Goal: Use online tool/utility: Utilize a website feature to perform a specific function

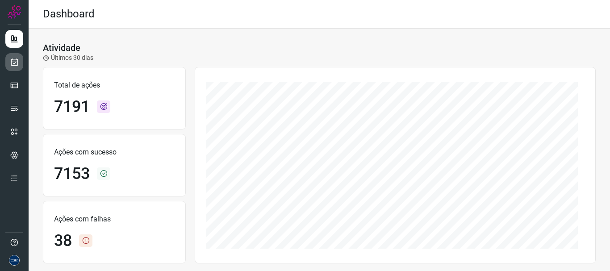
click at [19, 61] on link at bounding box center [14, 62] width 18 height 18
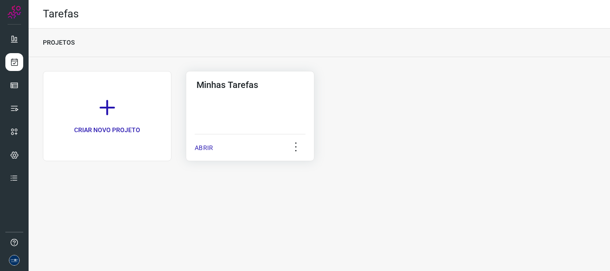
click at [207, 148] on p "ABRIR" at bounding box center [204, 147] width 18 height 9
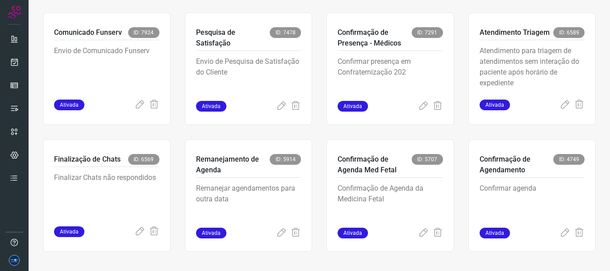
scroll to position [188, 0]
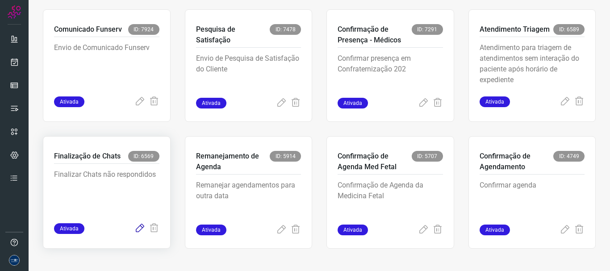
click at [134, 230] on icon at bounding box center [139, 228] width 11 height 11
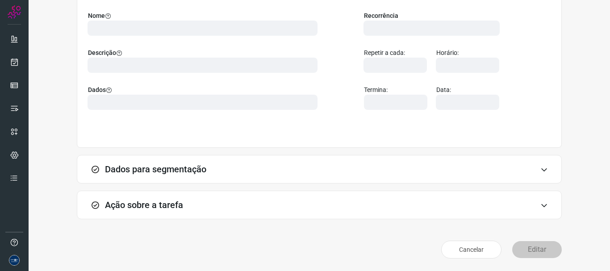
scroll to position [78, 0]
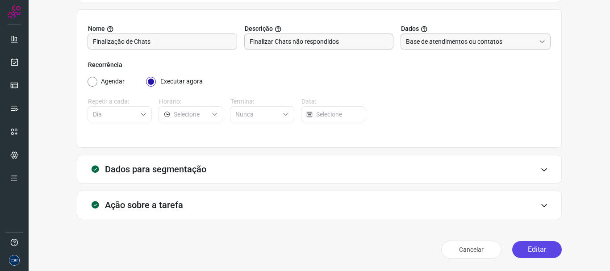
click at [537, 255] on button "Editar" at bounding box center [537, 249] width 50 height 17
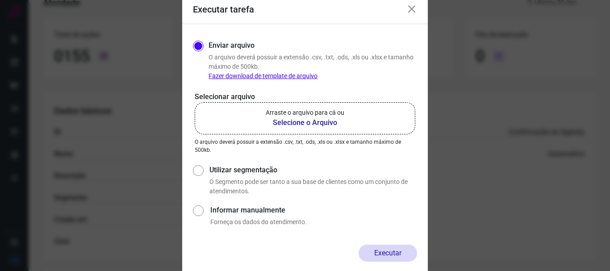
click at [242, 183] on p "O Segmento pode ser tanto a sua base de clientes como um conjunto de atendiment…" at bounding box center [313, 186] width 208 height 19
click at [228, 173] on label "Utilizar segmentação" at bounding box center [313, 170] width 208 height 11
click at [202, 173] on input "Utilizar segmentação" at bounding box center [197, 179] width 9 height 33
radio input "true"
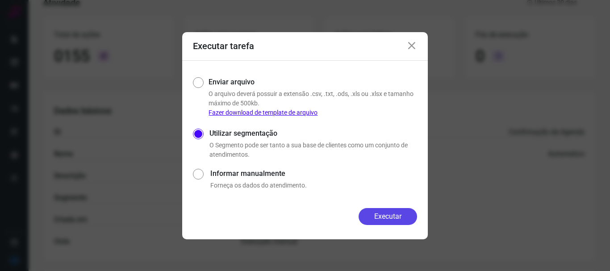
click at [399, 219] on button "Executar" at bounding box center [387, 216] width 58 height 17
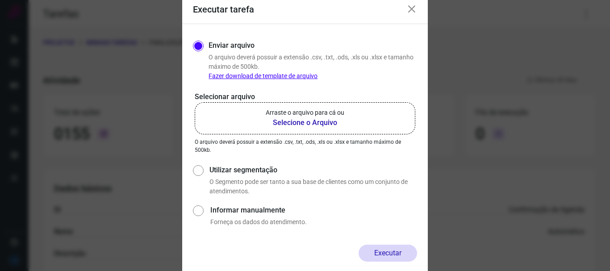
click at [416, 11] on icon at bounding box center [411, 9] width 11 height 11
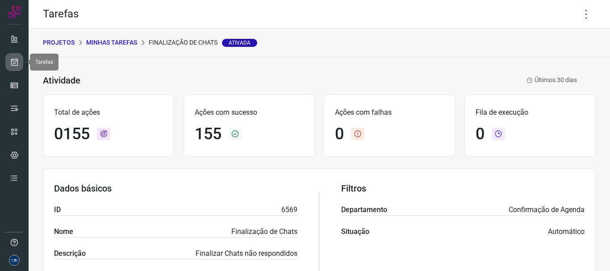
click at [6, 61] on link at bounding box center [14, 62] width 18 height 18
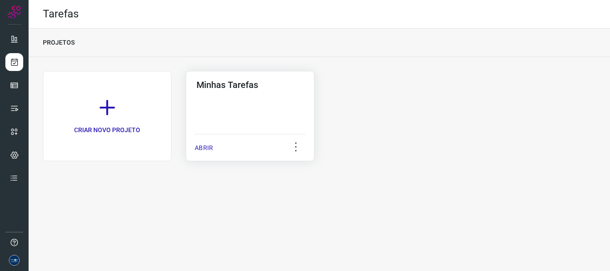
click at [204, 149] on p "ABRIR" at bounding box center [204, 147] width 18 height 9
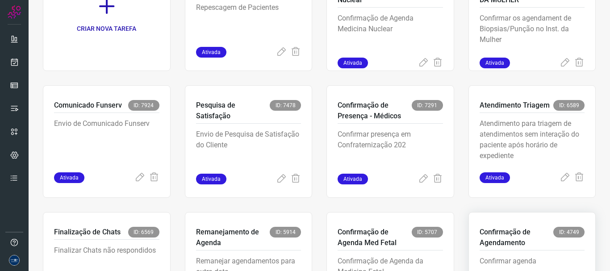
scroll to position [188, 0]
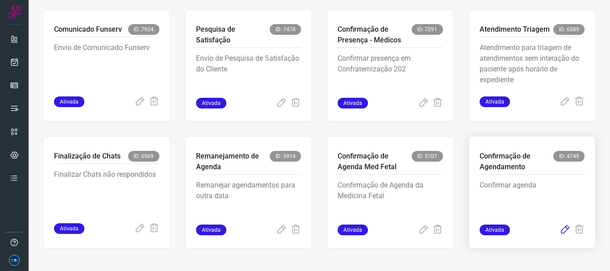
click at [559, 227] on icon at bounding box center [564, 230] width 11 height 11
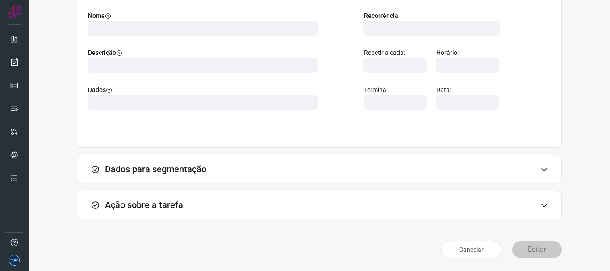
scroll to position [78, 0]
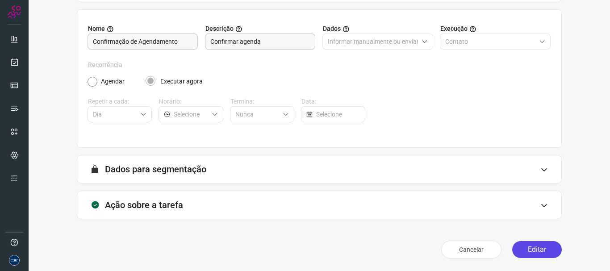
click at [532, 249] on button "Editar" at bounding box center [537, 249] width 50 height 17
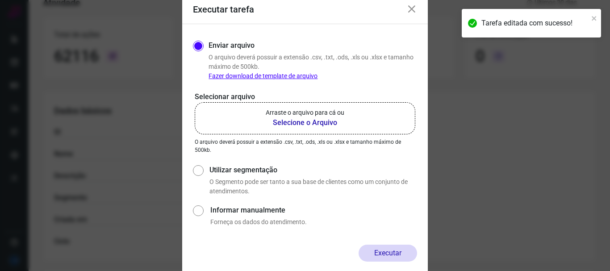
click at [341, 126] on b "Selecione o Arquivo" at bounding box center [305, 122] width 79 height 11
click at [0, 0] on input "Arraste o arquivo para cá ou Selecione o Arquivo" at bounding box center [0, 0] width 0 height 0
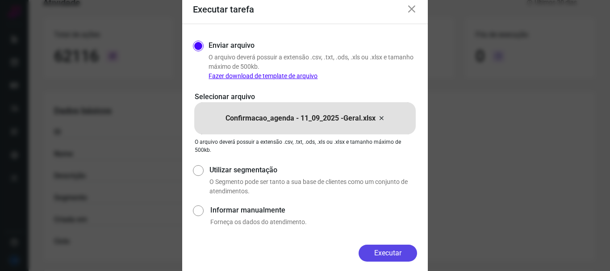
click at [404, 256] on button "Executar" at bounding box center [387, 253] width 58 height 17
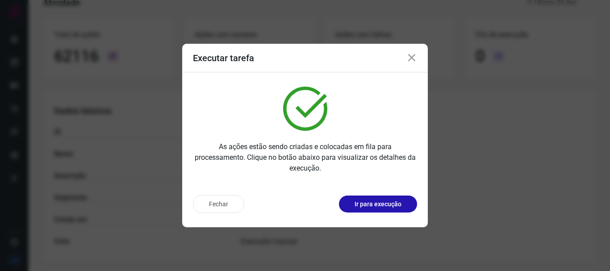
click at [412, 59] on icon at bounding box center [411, 58] width 11 height 11
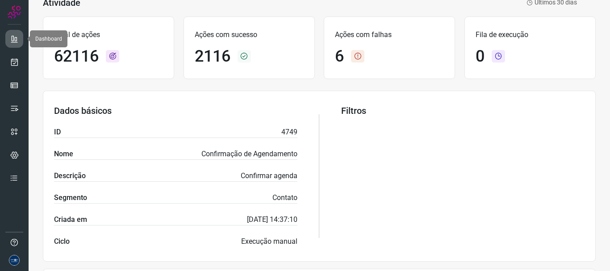
click at [17, 41] on icon at bounding box center [14, 38] width 9 height 9
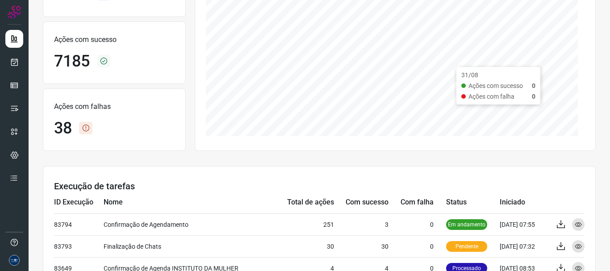
scroll to position [122, 0]
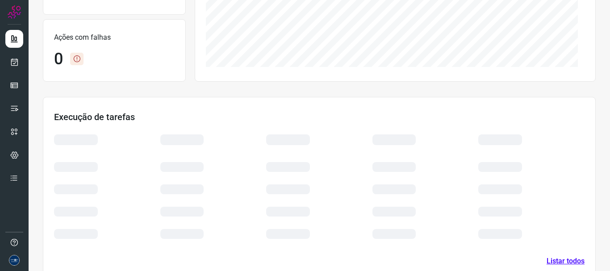
scroll to position [201, 0]
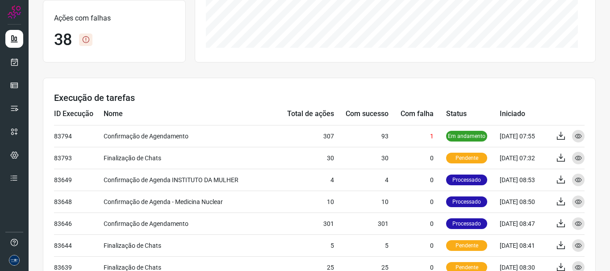
click at [488, 92] on section "Execução de tarefas ID Execução Nome Total de ações Com sucesso Com falha Statu…" at bounding box center [319, 231] width 553 height 307
